Goal: Obtain resource: Download file/media

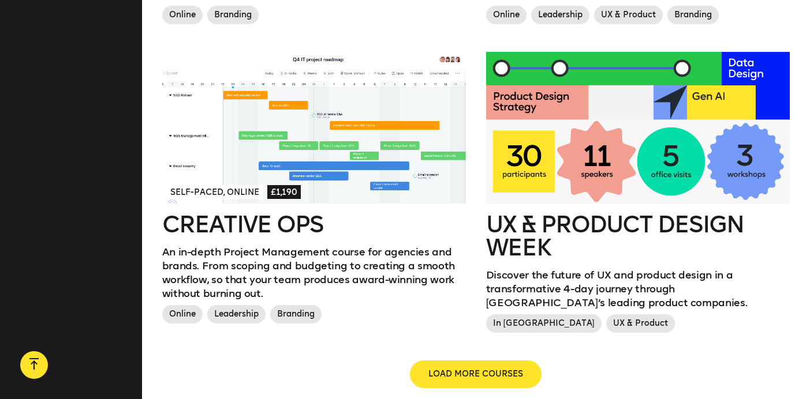
scroll to position [1275, 0]
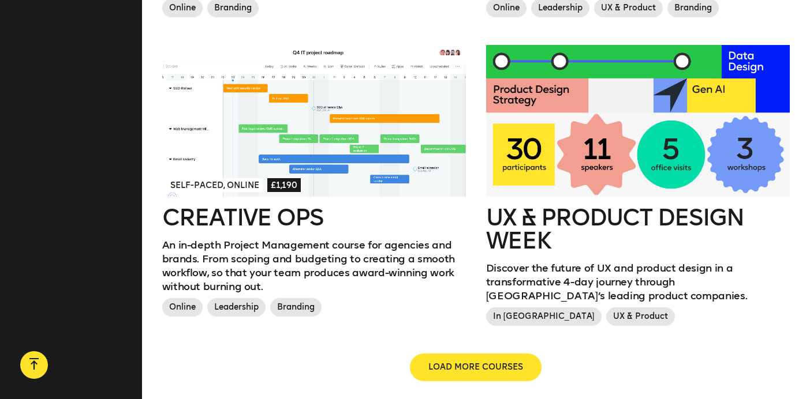
click at [254, 167] on div at bounding box center [313, 121] width 303 height 152
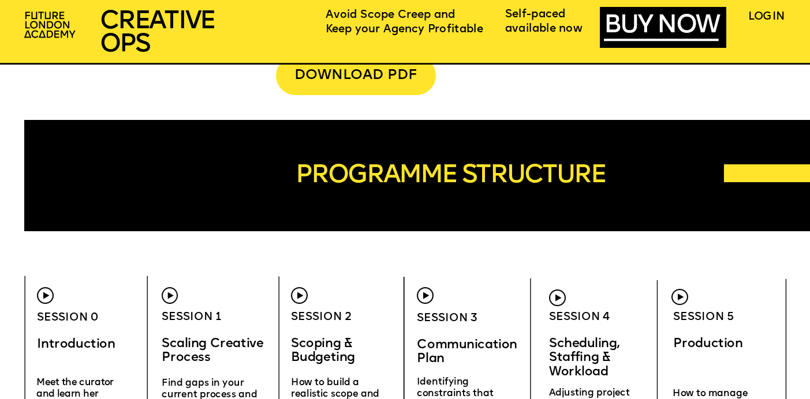
scroll to position [3057, 0]
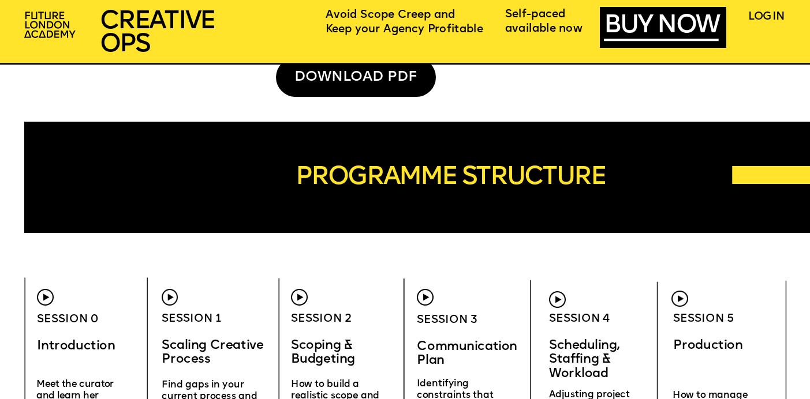
click at [377, 83] on div "DOWNLOAD PDF" at bounding box center [356, 78] width 160 height 40
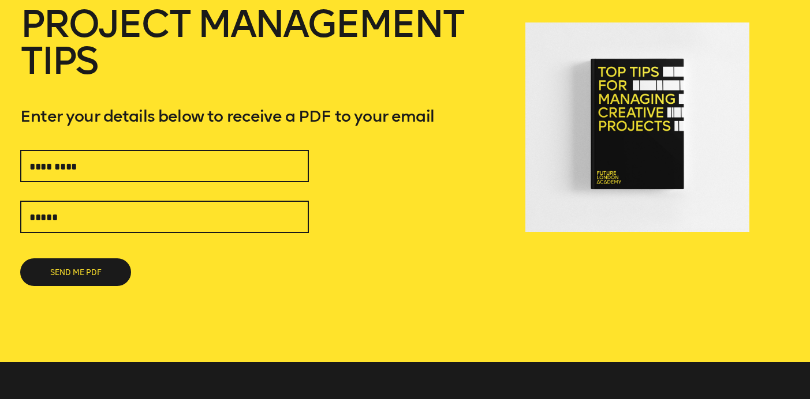
scroll to position [248, 0]
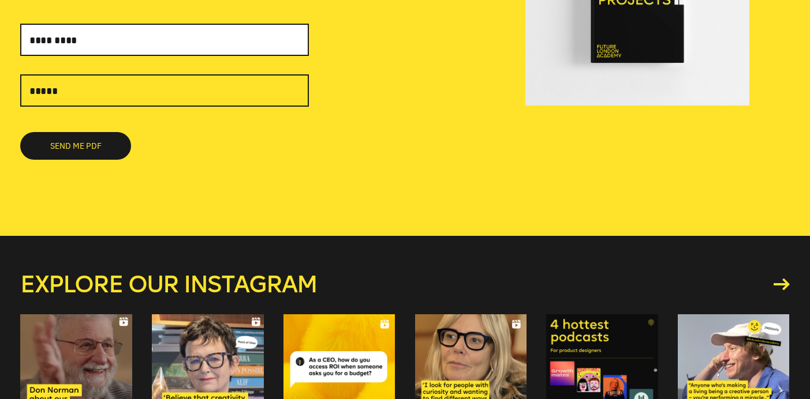
click at [160, 54] on input "text" at bounding box center [164, 40] width 288 height 32
type input "**********"
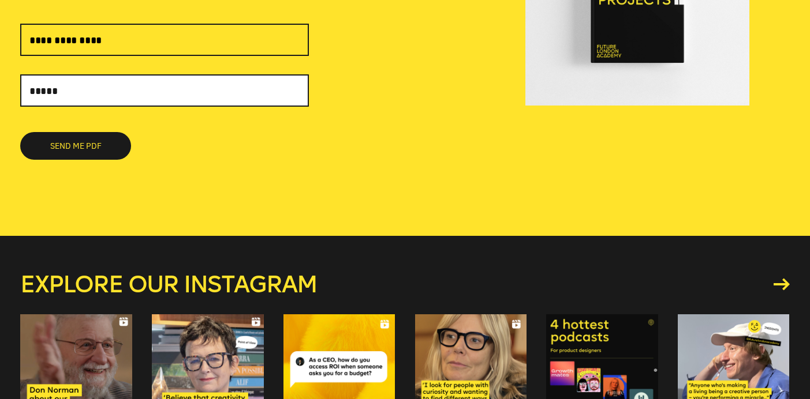
click at [66, 85] on input "text" at bounding box center [164, 90] width 288 height 32
type input "**********"
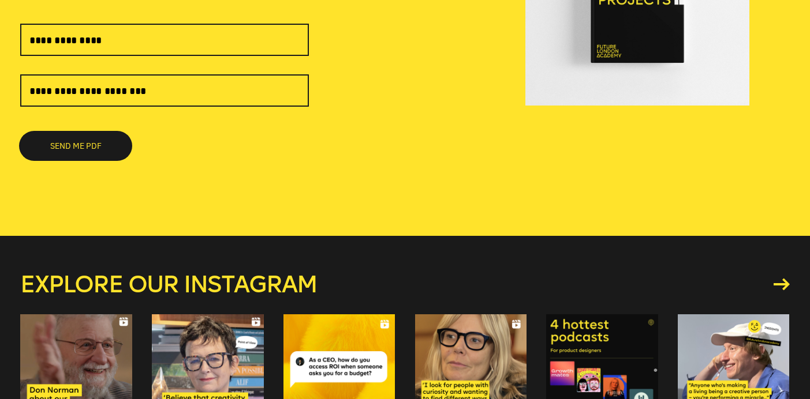
click at [101, 152] on button "SEND ME PDF" at bounding box center [75, 146] width 111 height 28
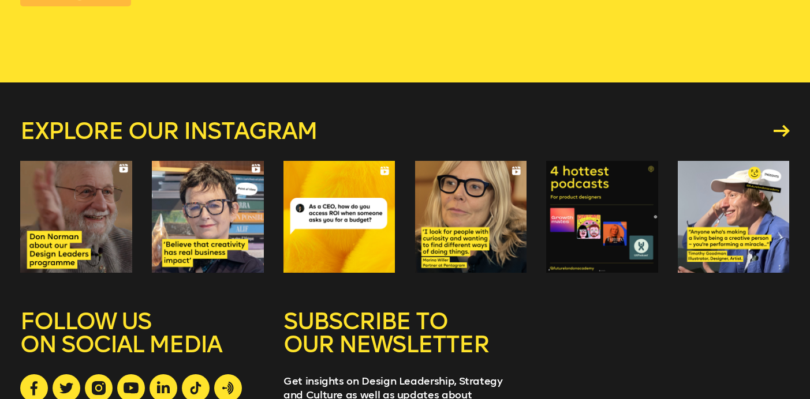
scroll to position [402, 0]
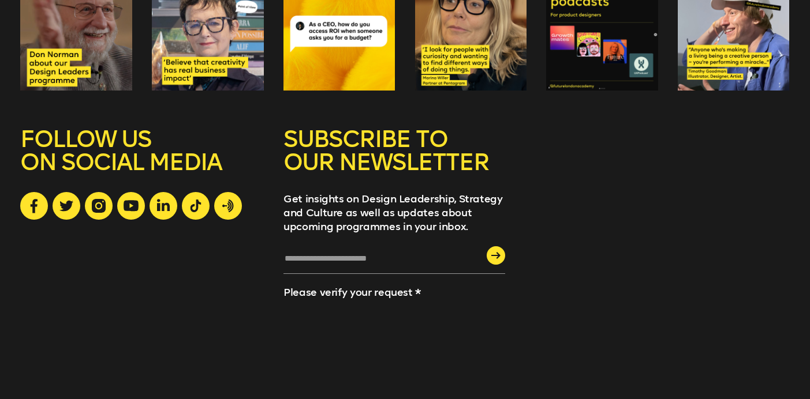
scroll to position [586, 0]
